Goal: Understand process/instructions

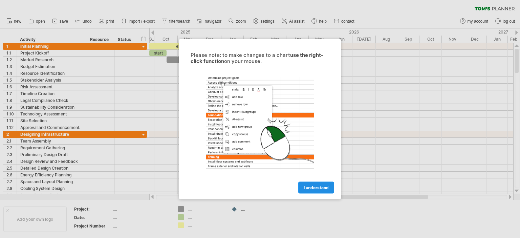
click at [331, 187] on link "I understand" at bounding box center [316, 188] width 36 height 12
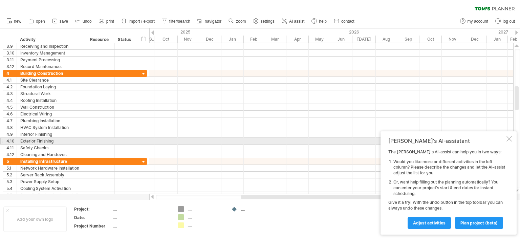
click at [510, 139] on div at bounding box center [509, 138] width 5 height 5
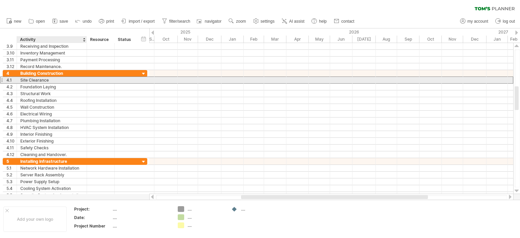
click at [53, 80] on div "Site Clearance" at bounding box center [51, 80] width 63 height 6
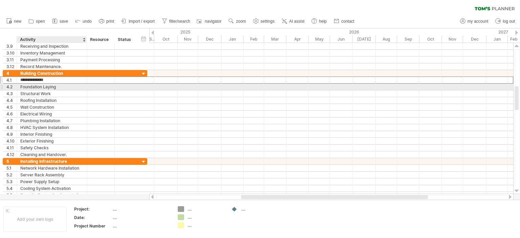
click at [57, 88] on div "Foundation Laying" at bounding box center [51, 87] width 63 height 6
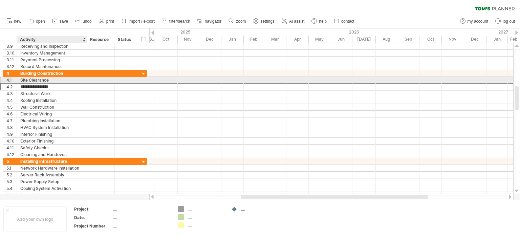
click at [58, 81] on div "Site Clearance" at bounding box center [51, 80] width 63 height 6
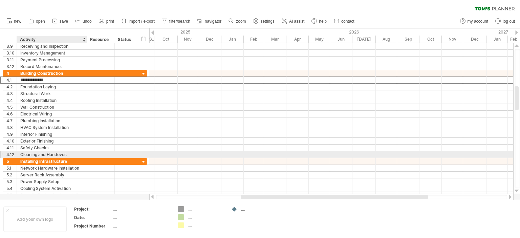
click at [50, 156] on div "**********" at bounding box center [75, 121] width 145 height 156
click at [51, 152] on div "Cleaning and Handover." at bounding box center [51, 154] width 63 height 6
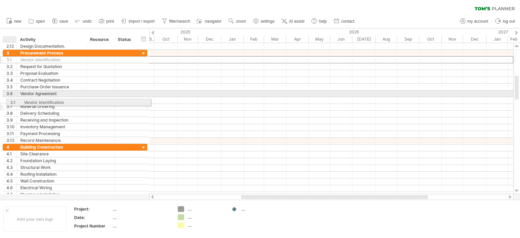
drag, startPoint x: 5, startPoint y: 58, endPoint x: 7, endPoint y: 101, distance: 43.4
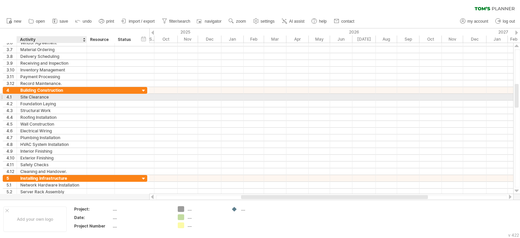
click at [76, 95] on div "Site Clearance" at bounding box center [51, 97] width 63 height 6
drag, startPoint x: 48, startPoint y: 96, endPoint x: 16, endPoint y: 97, distance: 31.9
click at [16, 97] on div "**********" at bounding box center [75, 97] width 145 height 7
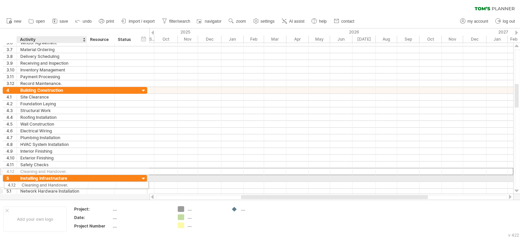
drag, startPoint x: 79, startPoint y: 170, endPoint x: 34, endPoint y: 184, distance: 47.1
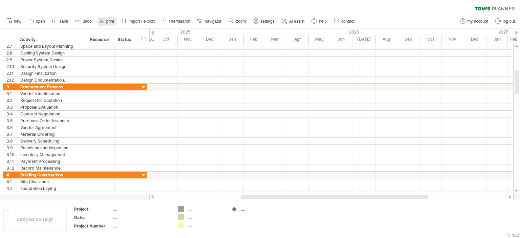
click at [109, 21] on span "print" at bounding box center [110, 21] width 8 height 5
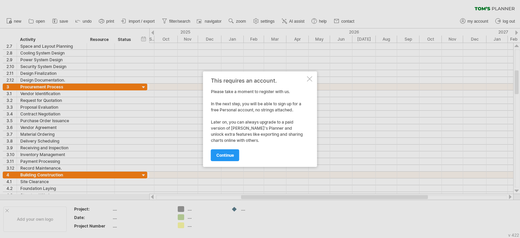
click at [311, 79] on div at bounding box center [309, 78] width 5 height 5
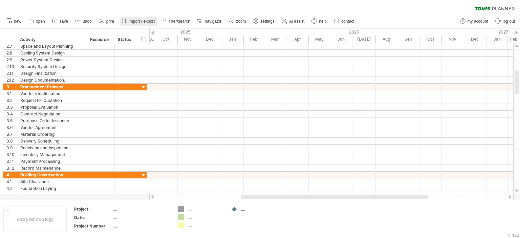
click at [144, 19] on span "import / export" at bounding box center [142, 21] width 26 height 5
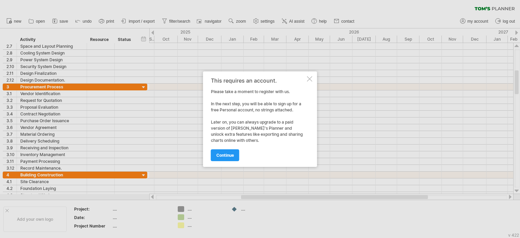
click at [309, 78] on div at bounding box center [309, 78] width 5 height 5
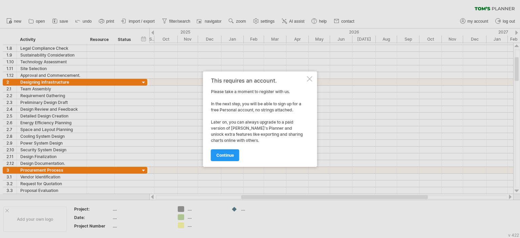
click at [310, 79] on div at bounding box center [309, 78] width 5 height 5
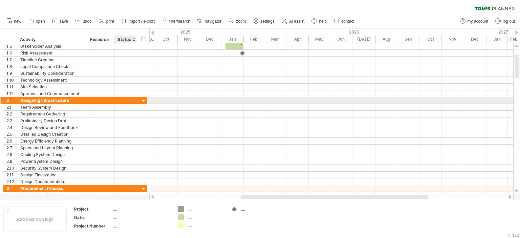
click at [145, 99] on div at bounding box center [144, 101] width 6 height 6
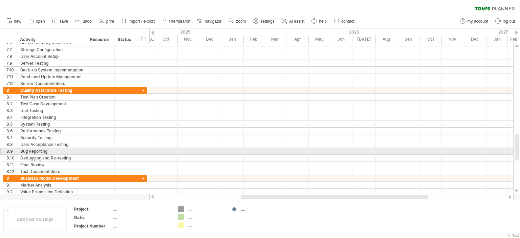
click at [279, 150] on div at bounding box center [331, 151] width 364 height 7
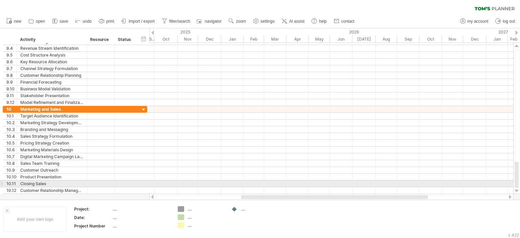
click at [248, 182] on div at bounding box center [331, 184] width 364 height 7
